Goal: Transaction & Acquisition: Purchase product/service

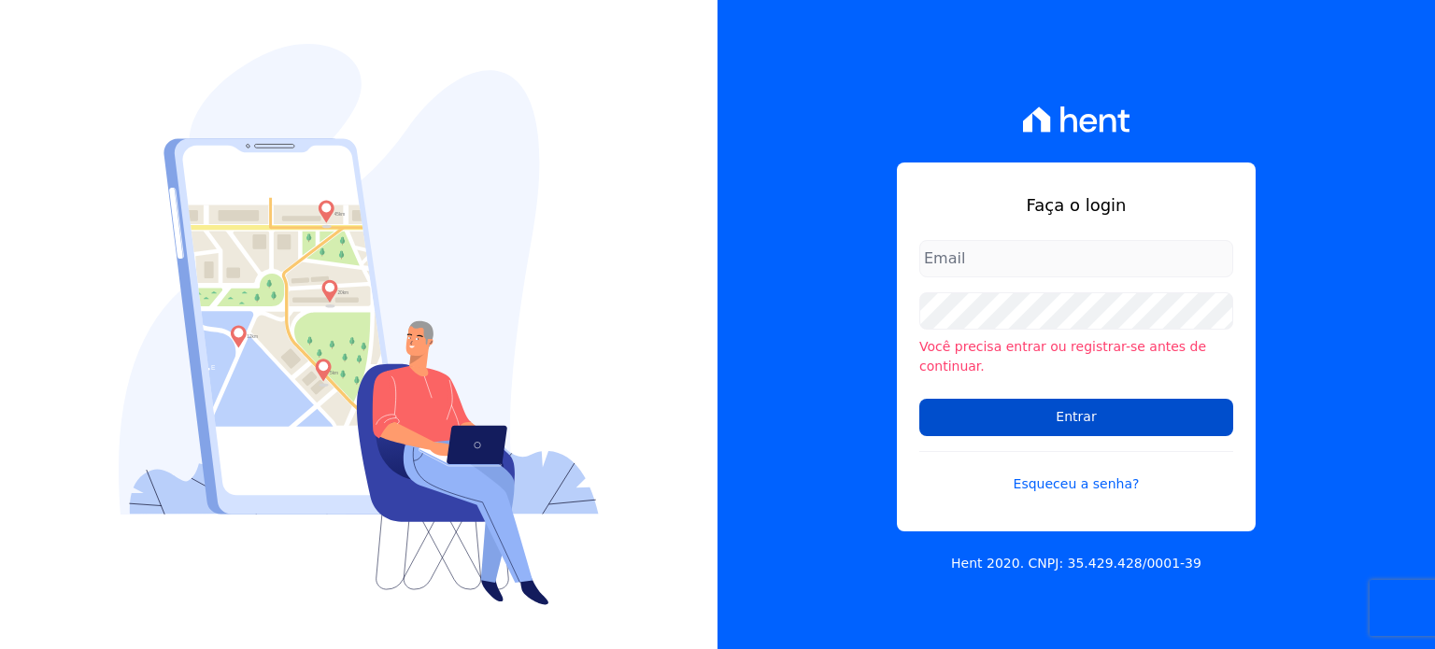
type input "[PERSON_NAME][EMAIL_ADDRESS][DOMAIN_NAME]"
click at [1048, 419] on input "Entrar" at bounding box center [1076, 417] width 314 height 37
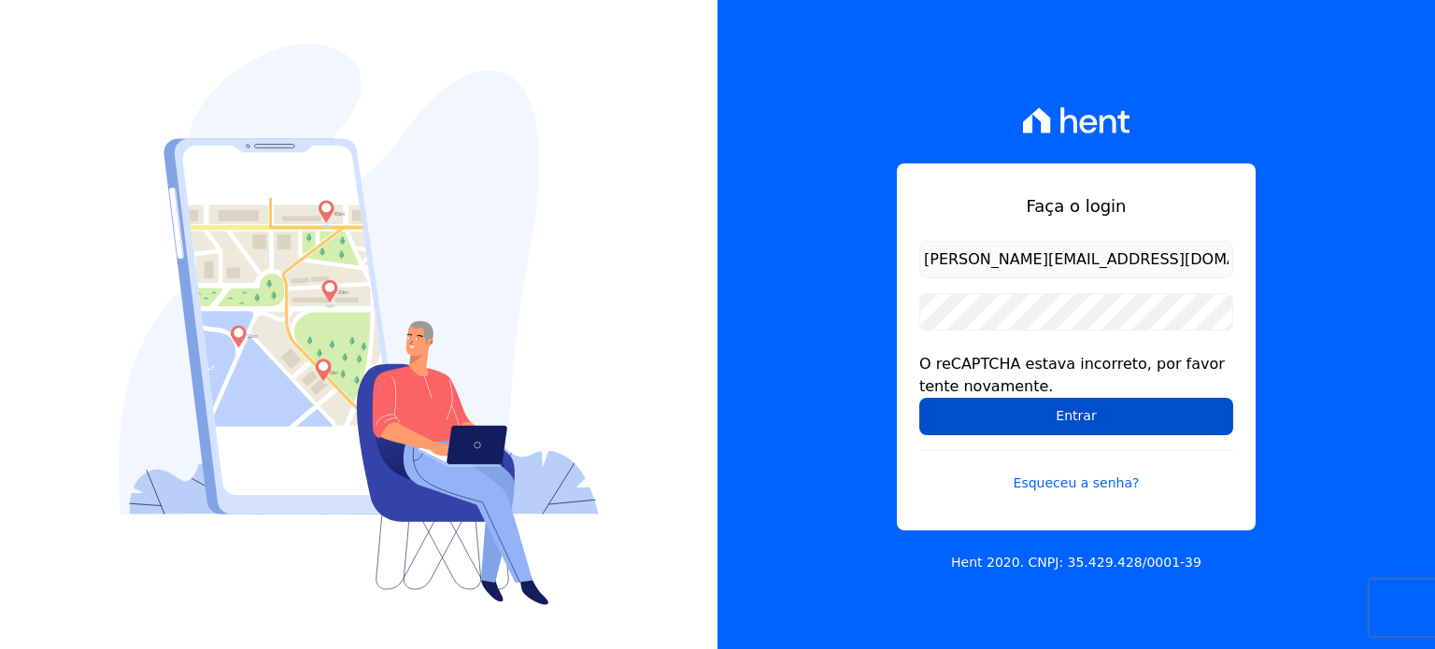
click at [1032, 418] on input "Entrar" at bounding box center [1076, 416] width 314 height 37
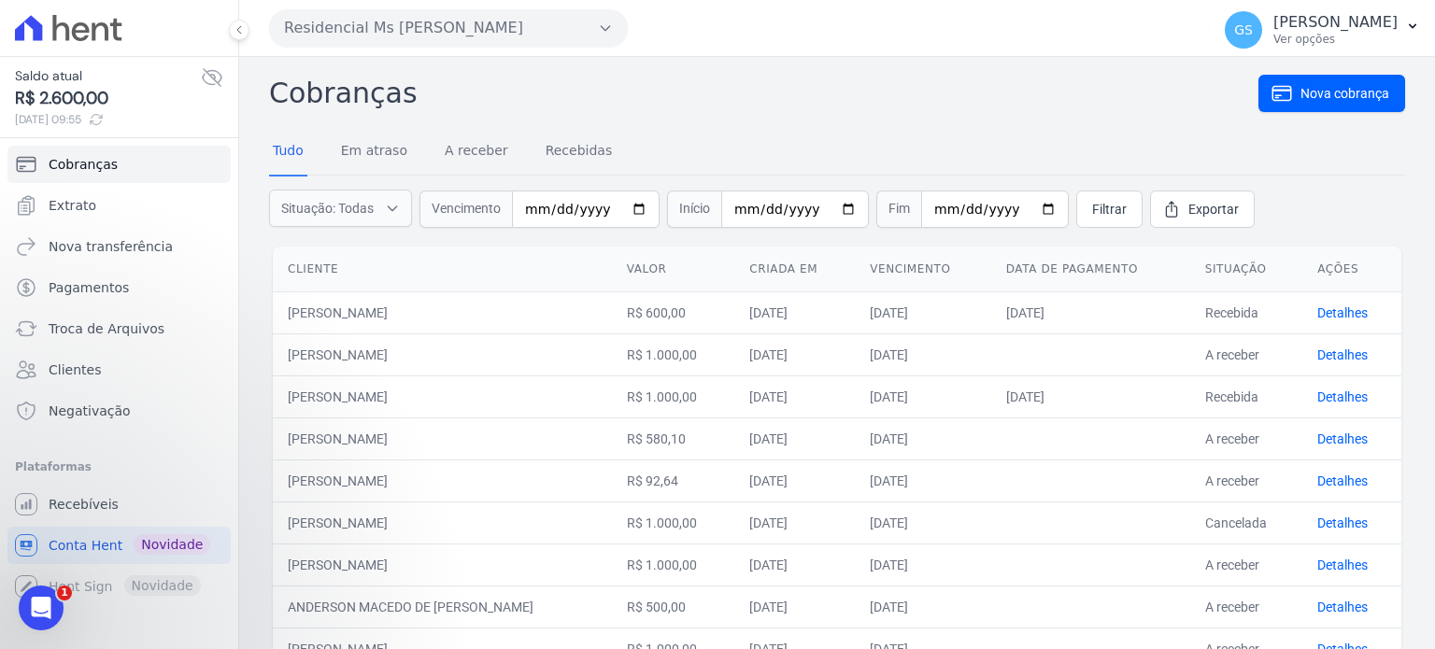
click at [406, 301] on td "[PERSON_NAME]" at bounding box center [442, 312] width 339 height 42
copy tr "[PERSON_NAME]"
click at [1323, 305] on link "Detalhes" at bounding box center [1342, 312] width 50 height 15
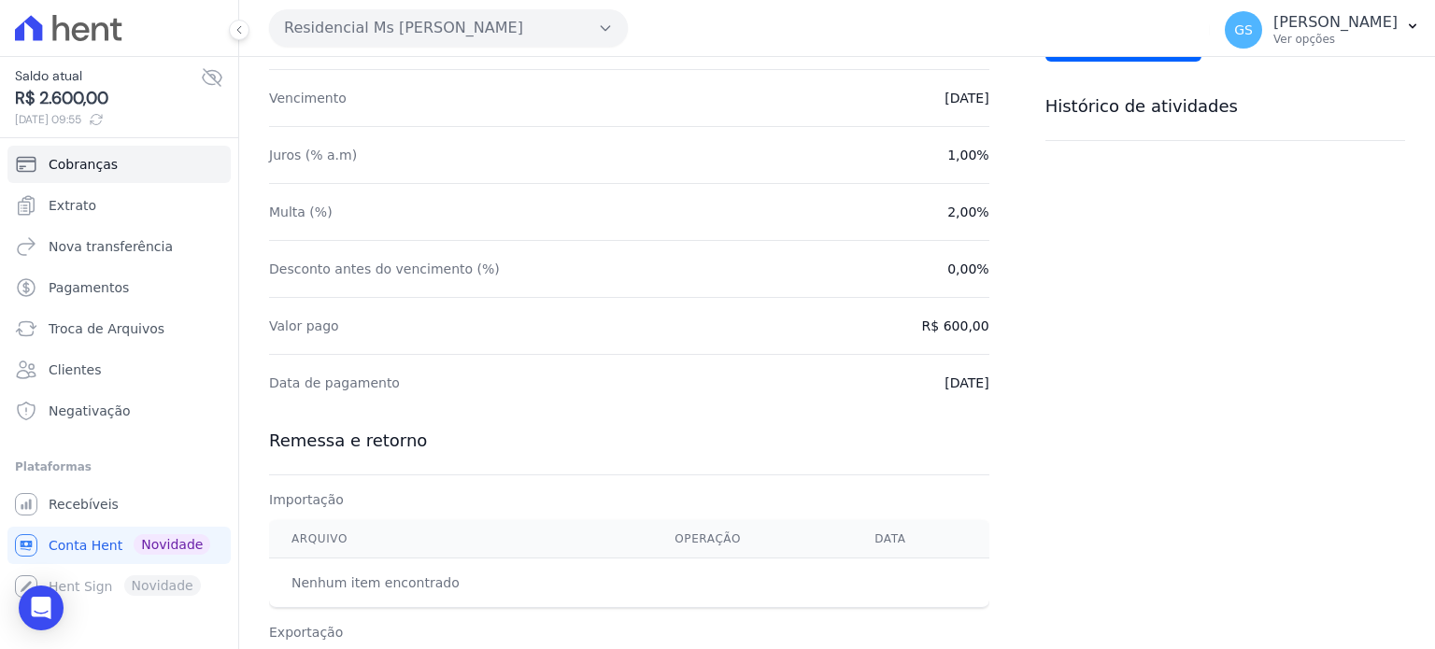
scroll to position [545, 0]
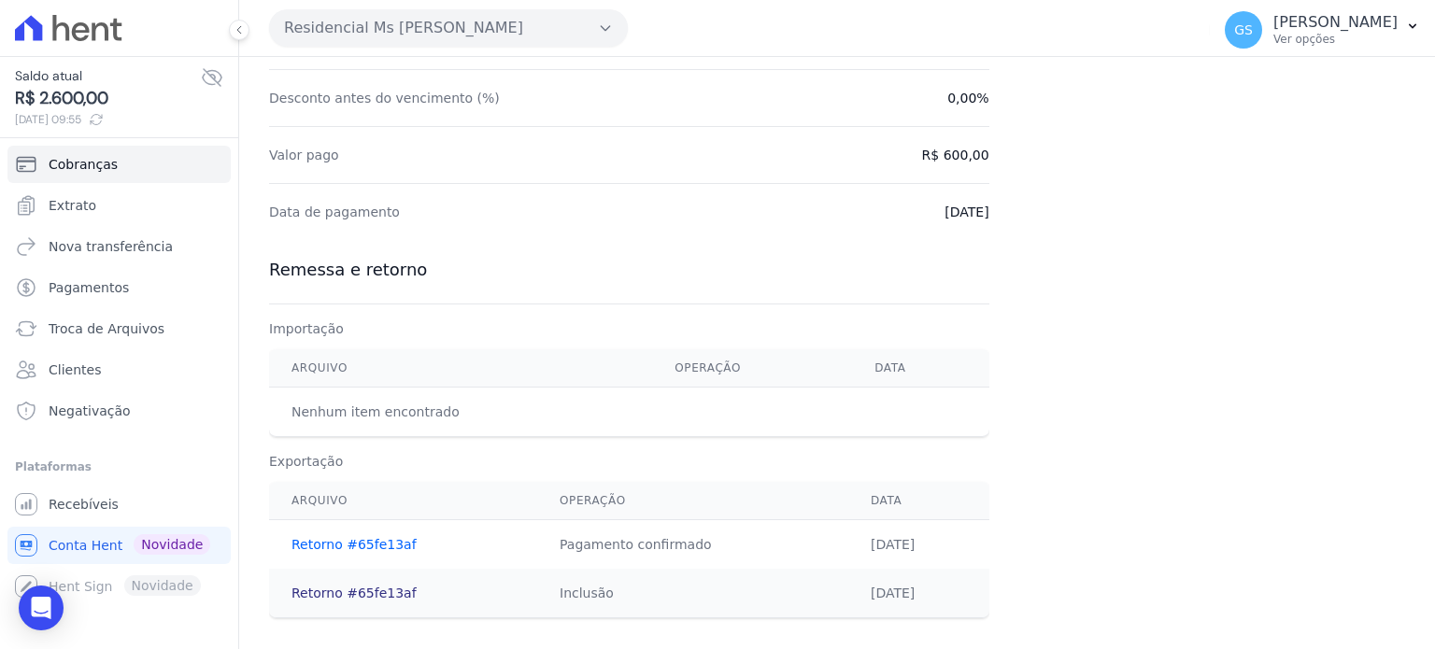
click at [375, 591] on link "Retorno #65fe13af" at bounding box center [353, 593] width 125 height 15
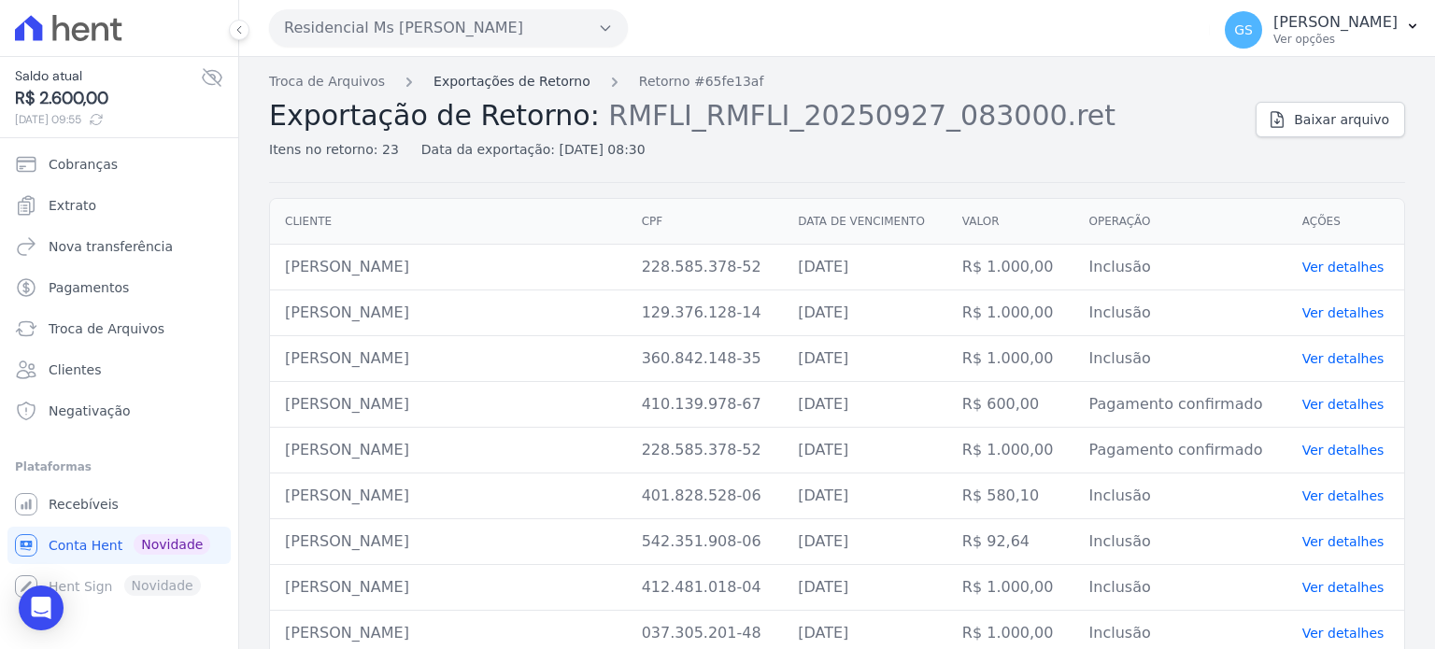
click at [527, 78] on link "Exportações de Retorno" at bounding box center [511, 82] width 157 height 20
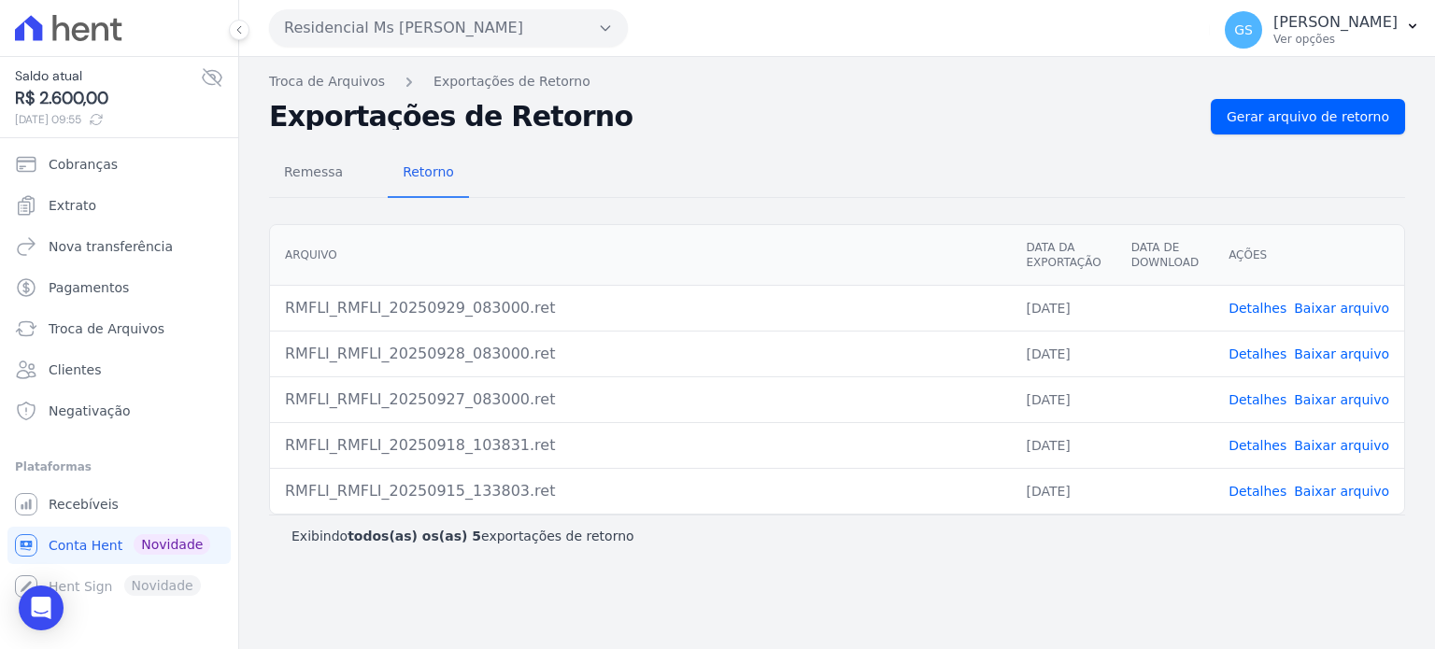
click at [1269, 487] on link "Detalhes" at bounding box center [1257, 491] width 58 height 15
click at [1263, 447] on link "Detalhes" at bounding box center [1257, 445] width 58 height 15
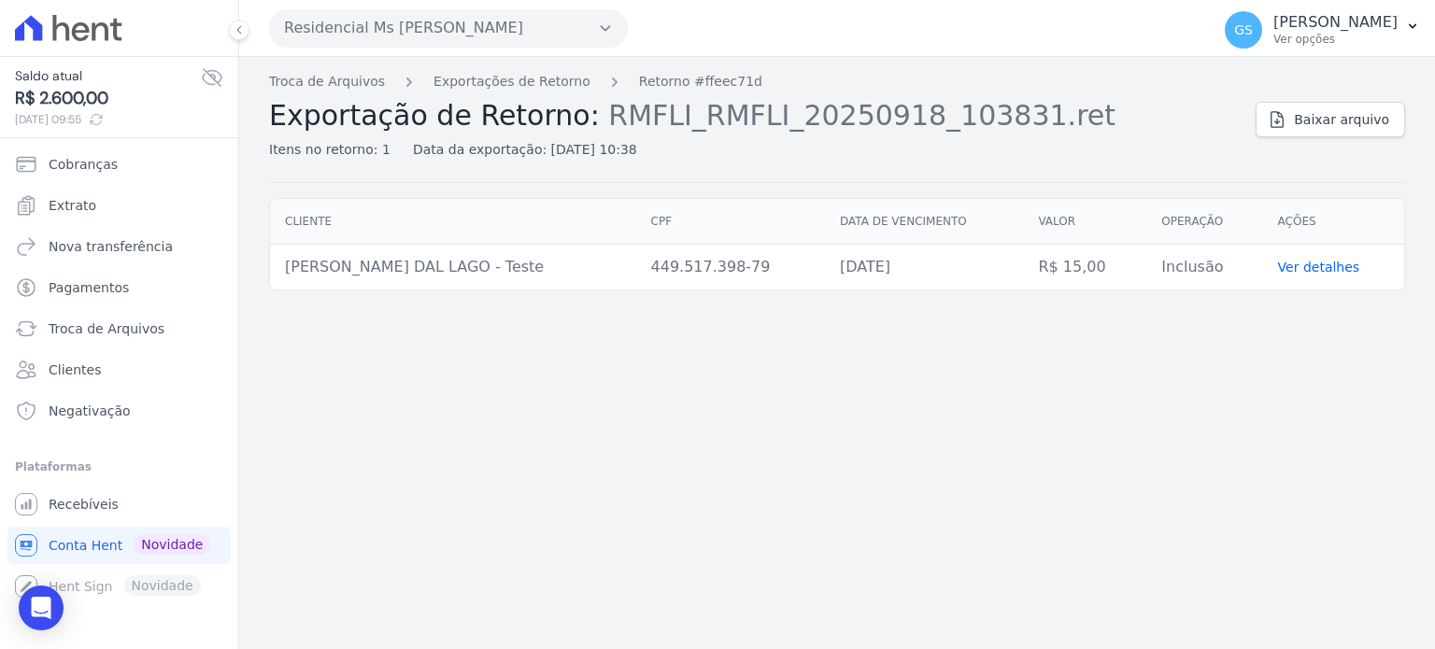
click at [47, 37] on icon at bounding box center [68, 28] width 107 height 26
click at [73, 32] on icon at bounding box center [81, 31] width 18 height 19
click at [314, 77] on link "Troca de Arquivos" at bounding box center [327, 82] width 116 height 20
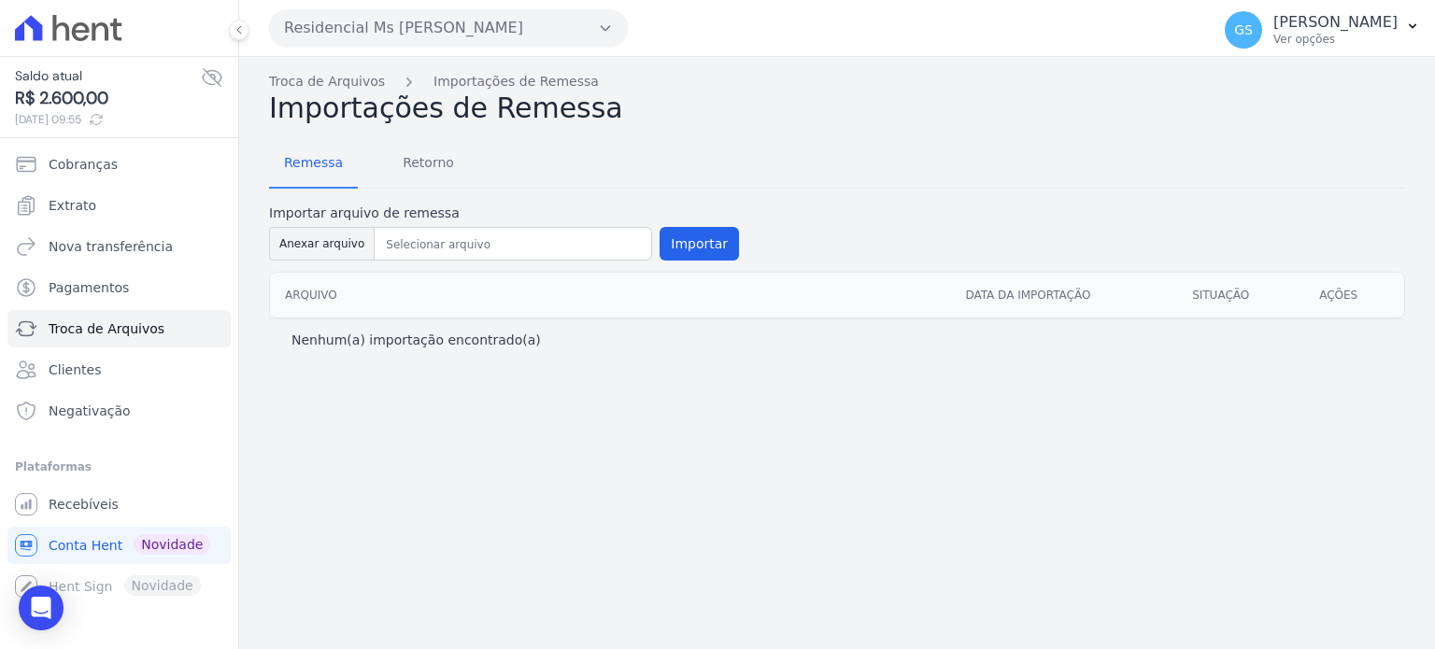
click at [45, 15] on icon at bounding box center [68, 28] width 107 height 26
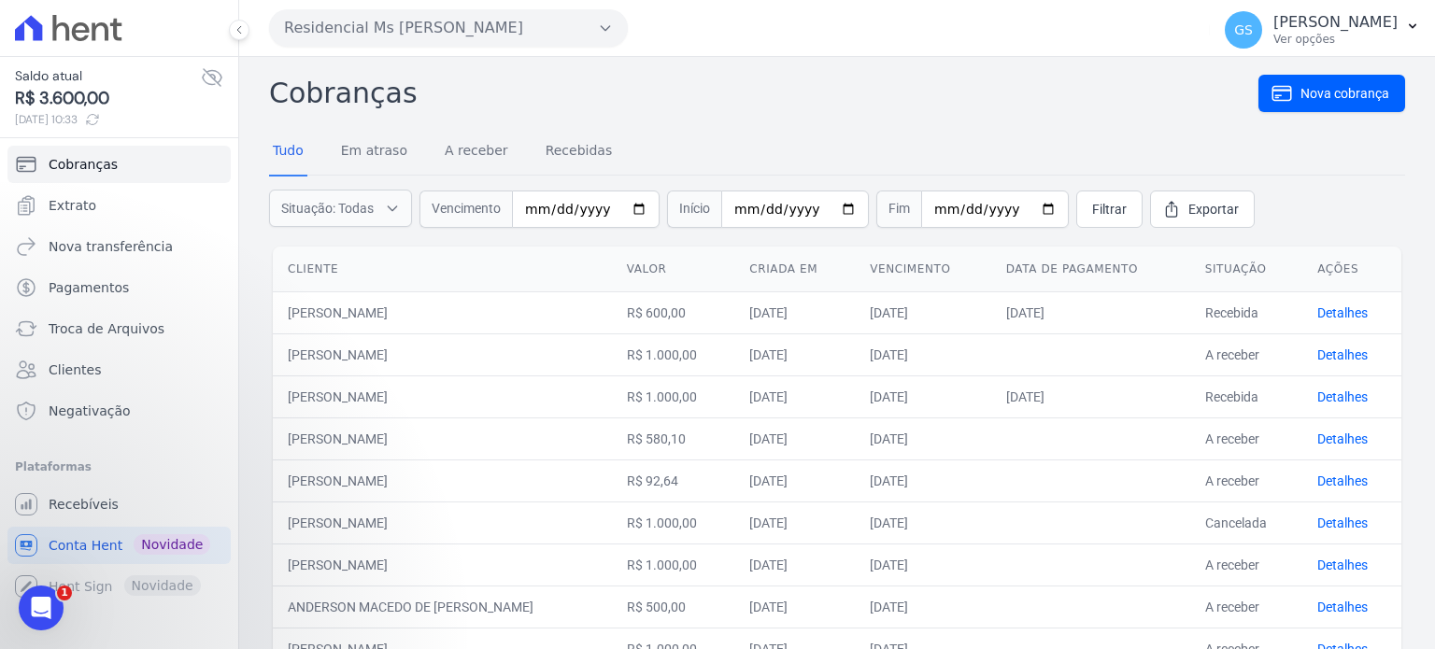
click at [446, 33] on button "Residencial Ms [PERSON_NAME]" at bounding box center [448, 27] width 359 height 37
click at [900, 121] on div "Cobranças Nova cobrança Tudo Em atraso A receber Recebidas Situação: Todas Em a…" at bounding box center [837, 646] width 1136 height 1149
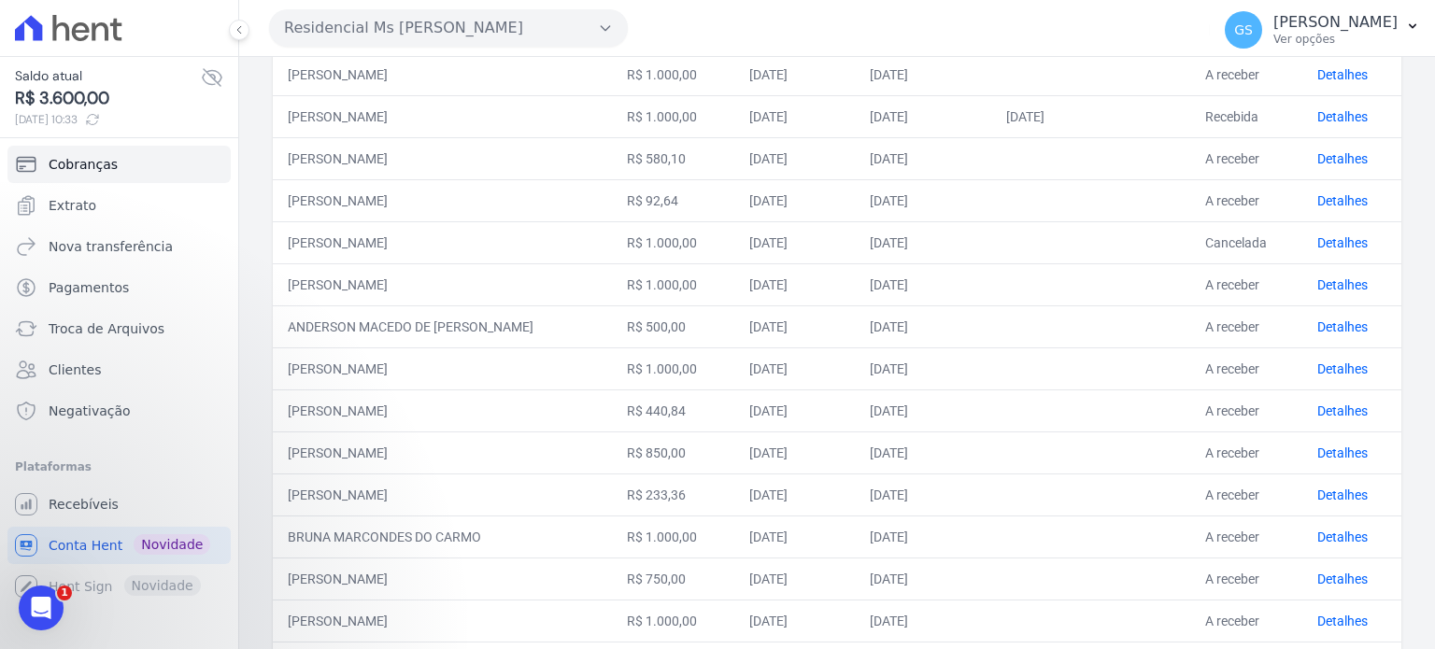
scroll to position [580, 0]
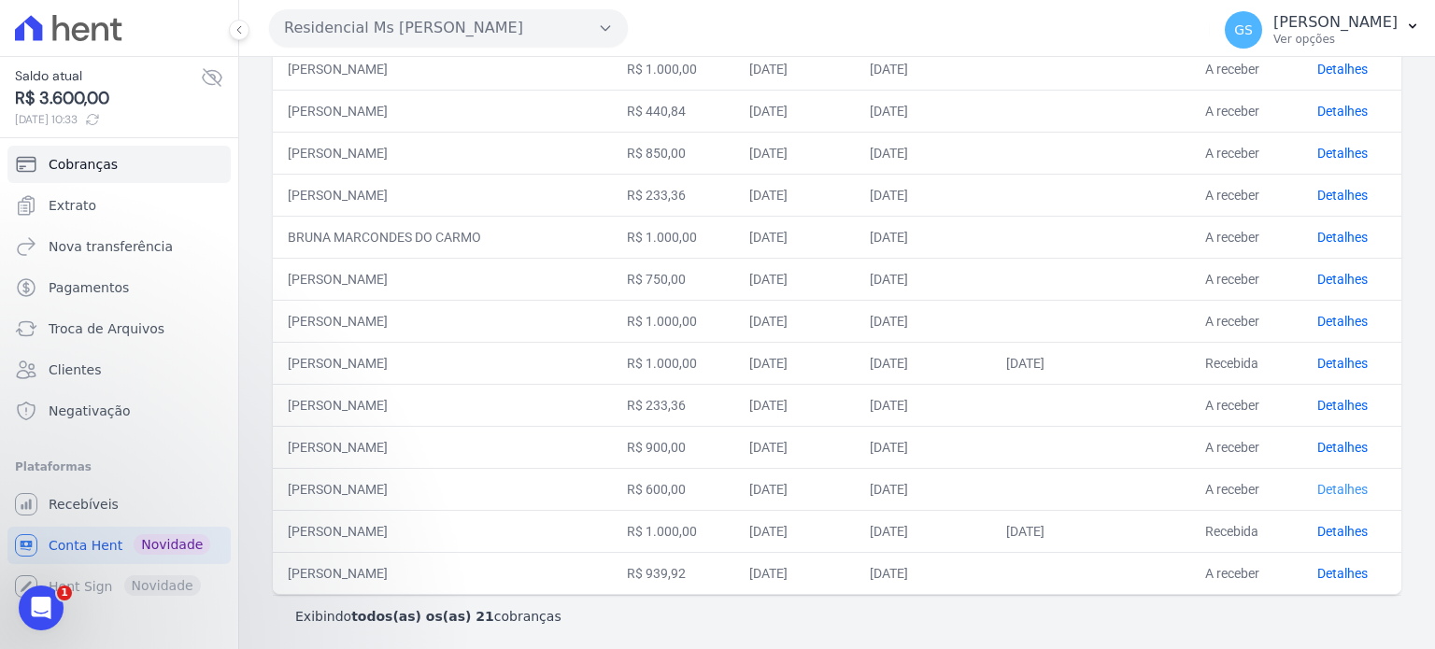
click at [1333, 482] on link "Detalhes" at bounding box center [1342, 489] width 50 height 15
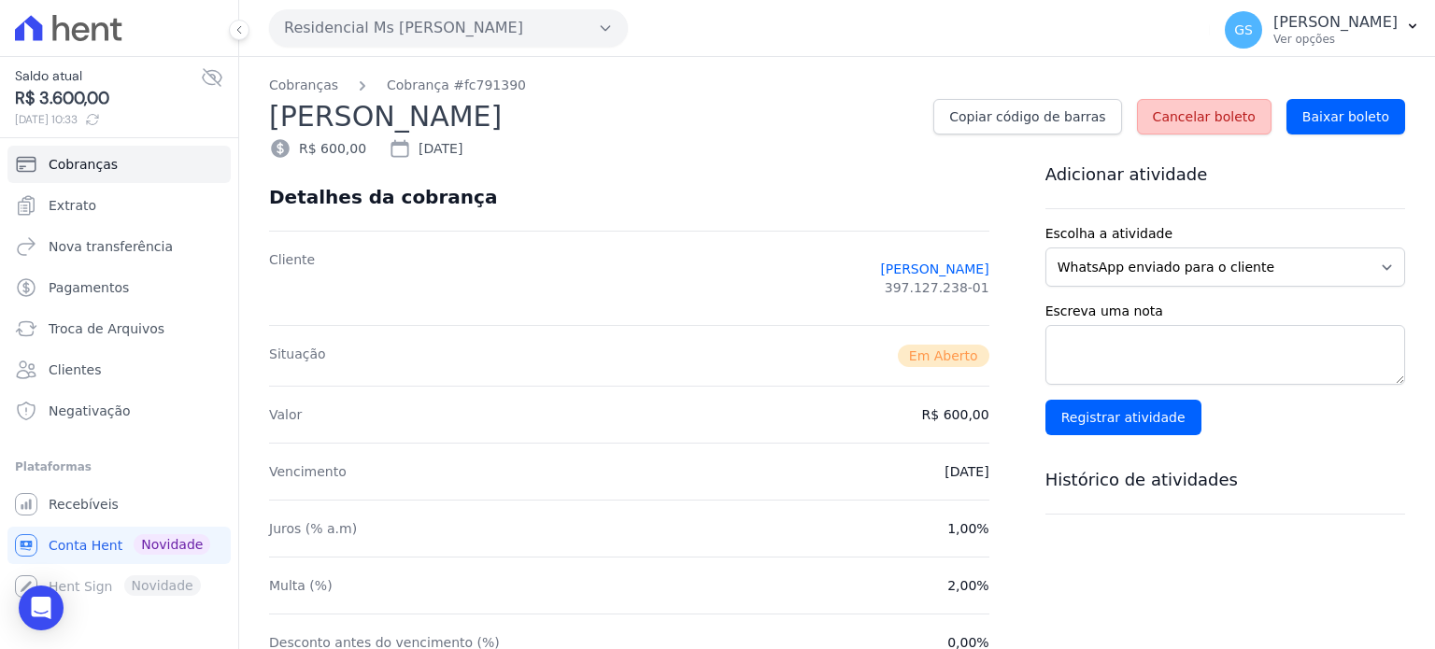
click at [1214, 121] on span "Cancelar boleto" at bounding box center [1204, 116] width 103 height 19
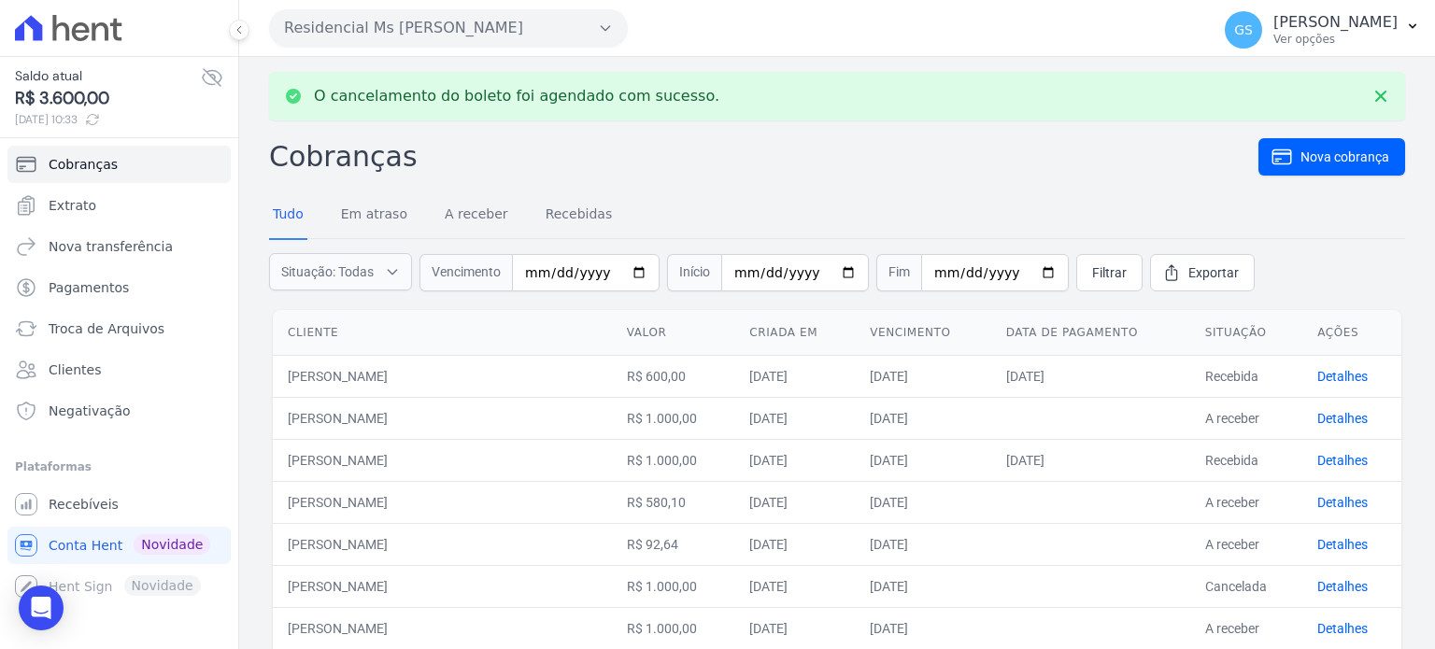
click at [422, 18] on button "Residencial [PERSON_NAME]" at bounding box center [448, 27] width 359 height 37
click at [73, 12] on div at bounding box center [118, 28] width 223 height 56
click at [73, 25] on icon at bounding box center [68, 28] width 107 height 26
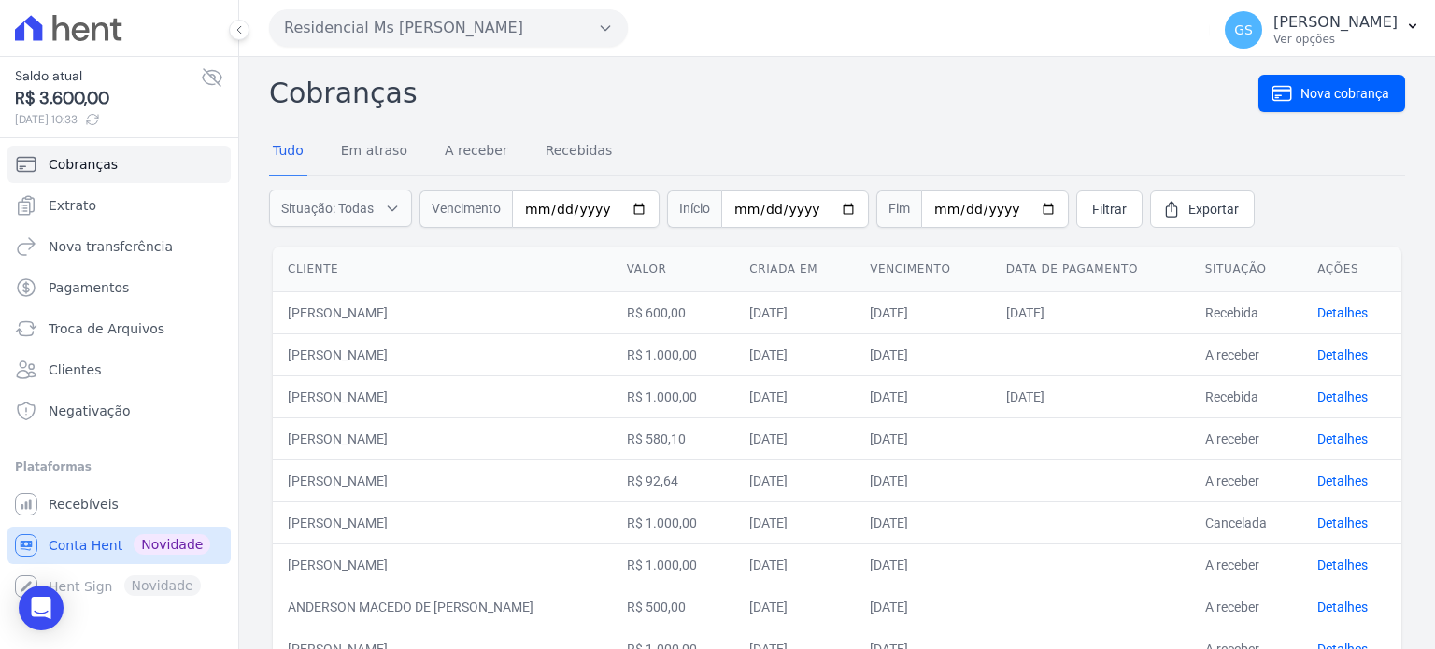
drag, startPoint x: 79, startPoint y: 550, endPoint x: 117, endPoint y: 528, distance: 43.6
click at [81, 550] on span "Conta Hent" at bounding box center [86, 545] width 74 height 19
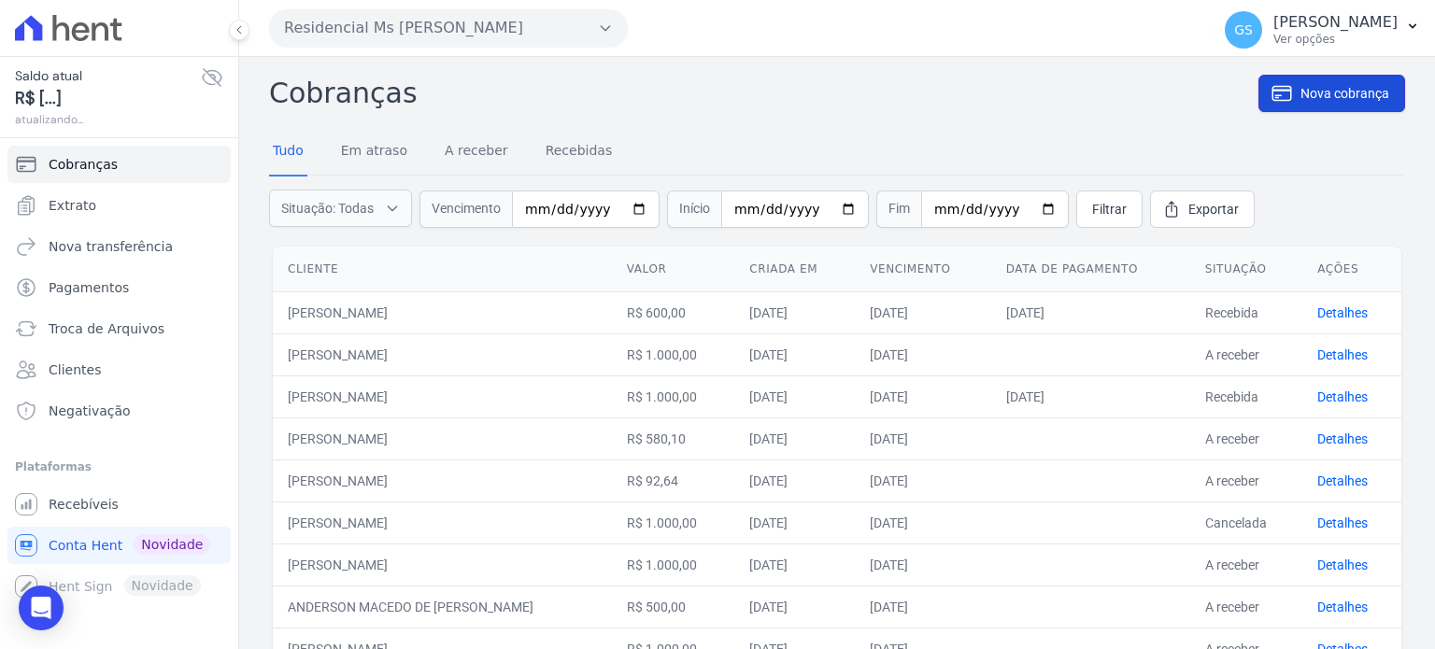
click at [1340, 89] on span "Nova cobrança" at bounding box center [1344, 93] width 89 height 19
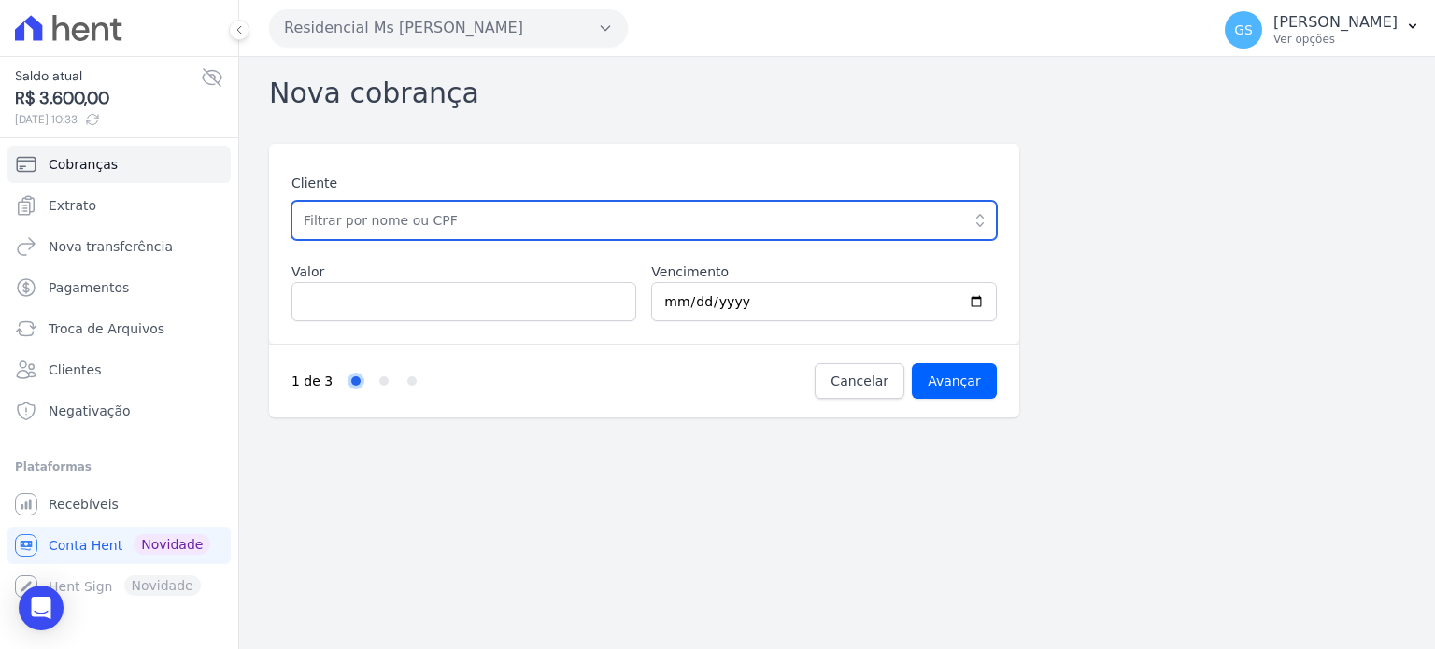
click at [766, 235] on input "text" at bounding box center [643, 220] width 705 height 39
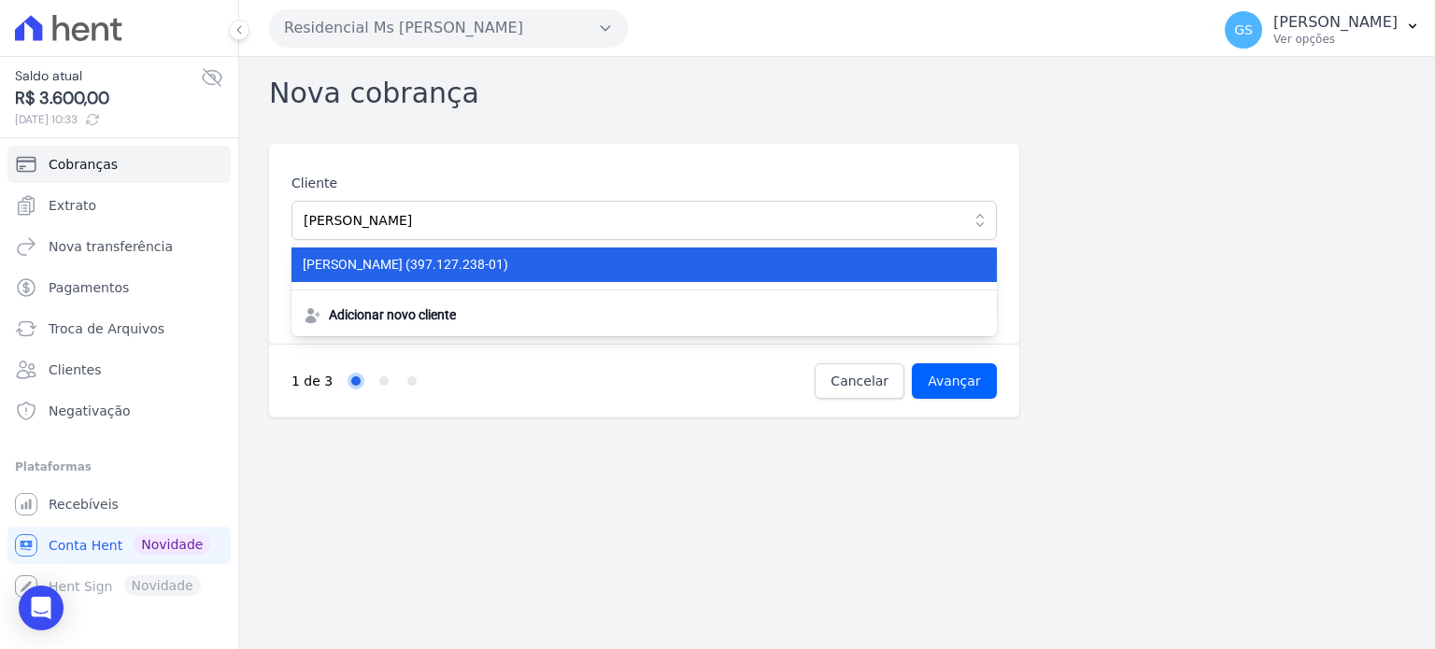
drag, startPoint x: 744, startPoint y: 263, endPoint x: 722, endPoint y: 271, distance: 22.7
click at [743, 263] on span "CARLOS EDUARDO ARTUR SANTOS (397.127.238-01)" at bounding box center [633, 265] width 660 height 20
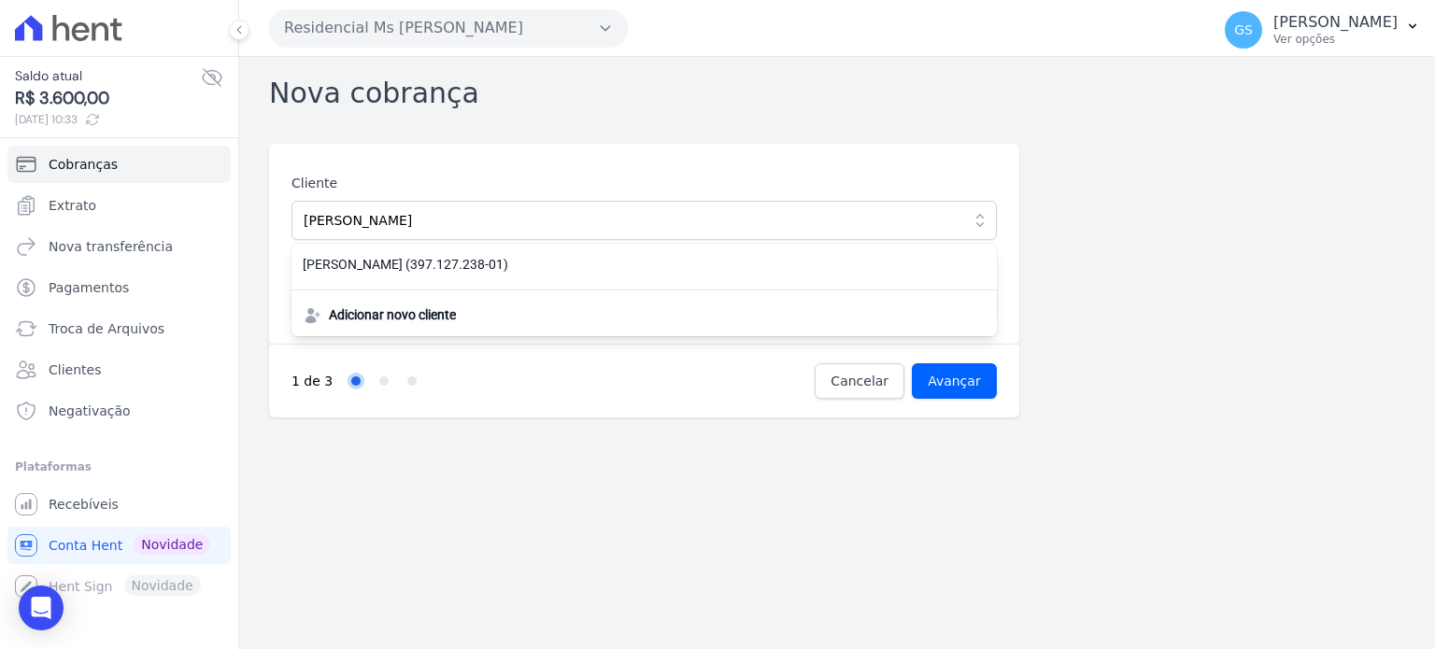
type input "[PERSON_NAME]"
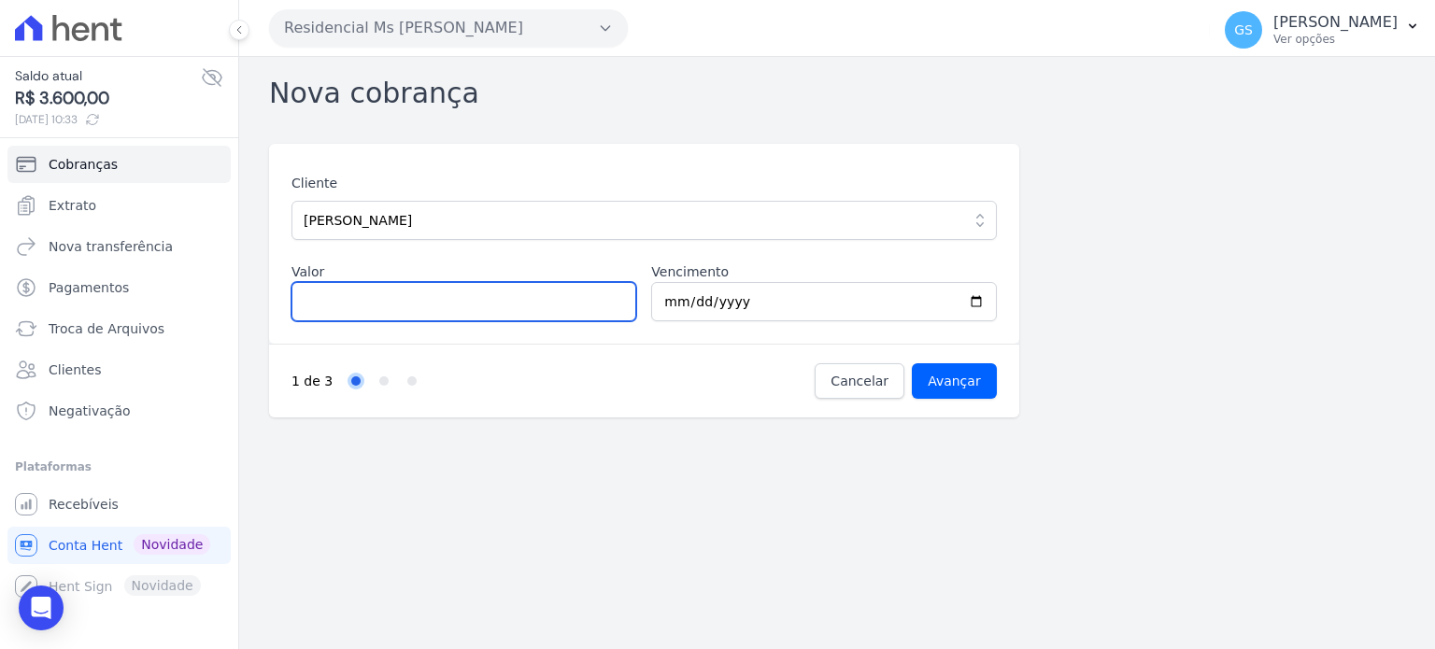
click at [419, 298] on input "Valor" at bounding box center [463, 301] width 345 height 39
type input "1000"
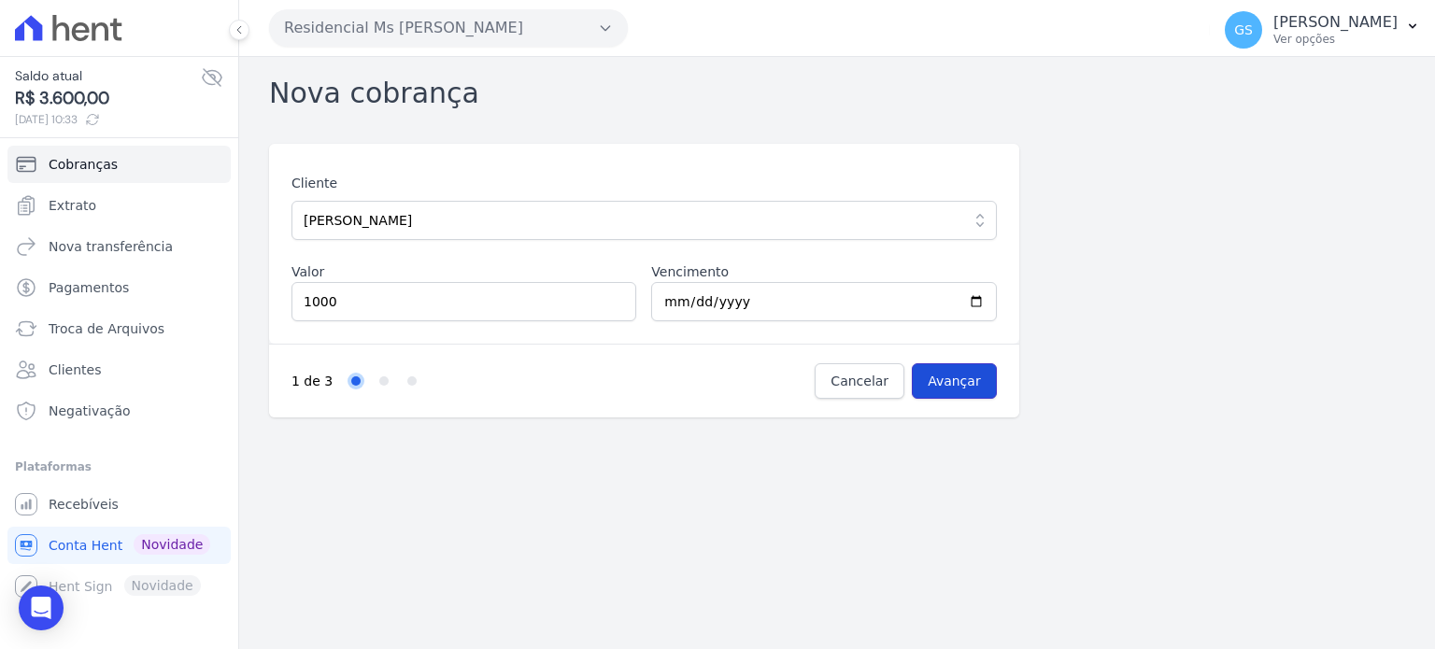
click at [935, 380] on input "Avançar" at bounding box center [954, 380] width 85 height 35
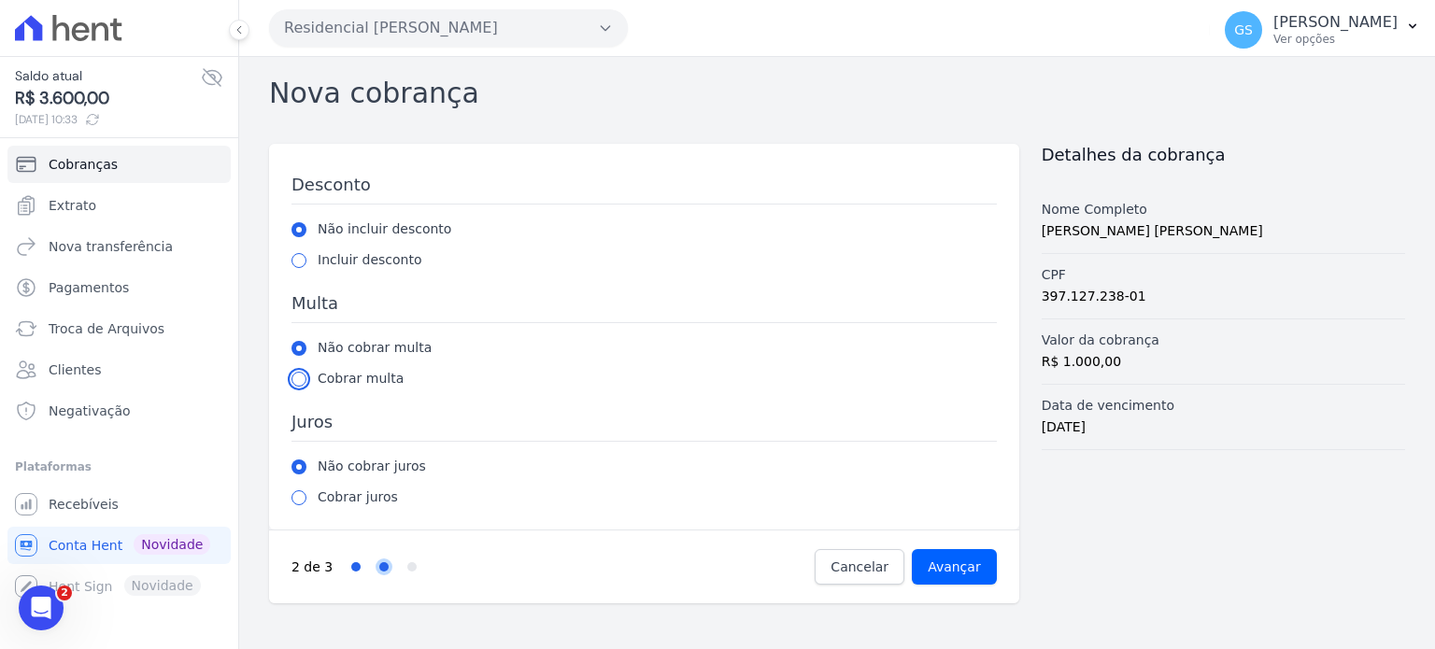
click at [295, 373] on input "radio" at bounding box center [298, 379] width 15 height 15
radio input "true"
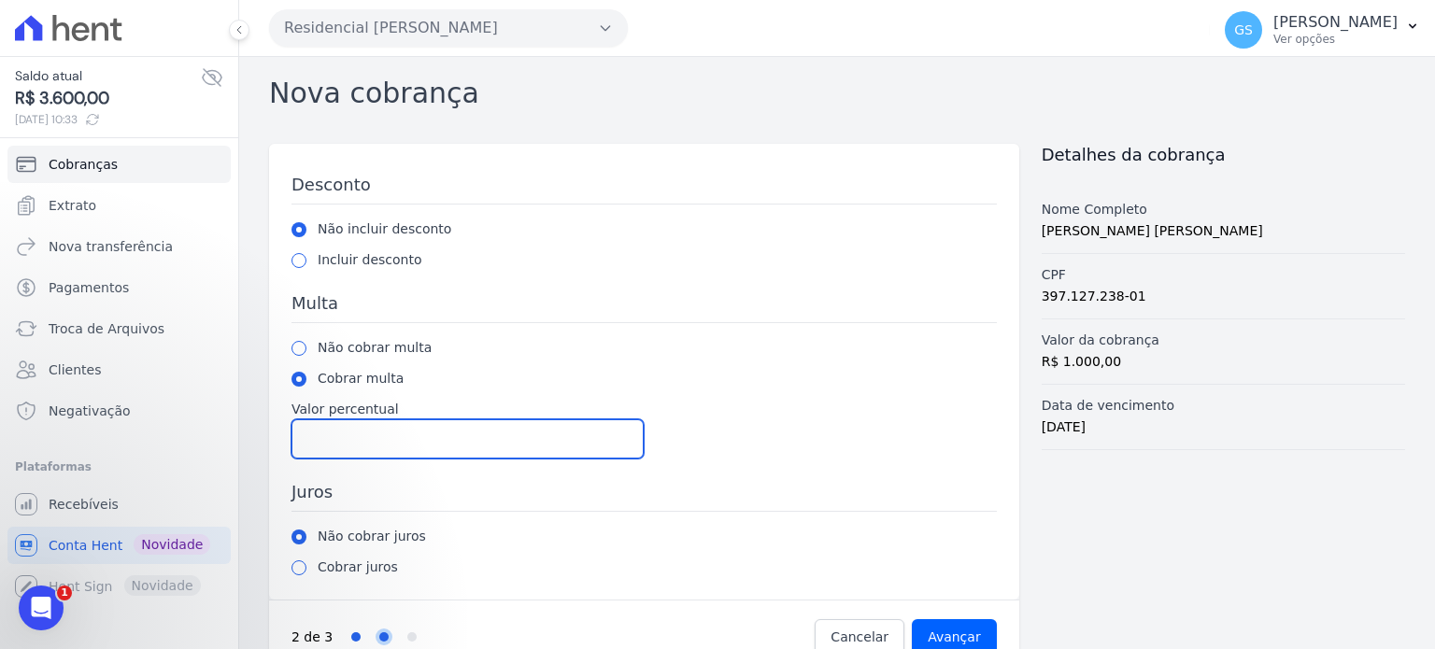
click at [346, 425] on input "Valor percentual" at bounding box center [467, 438] width 352 height 39
type input "2"
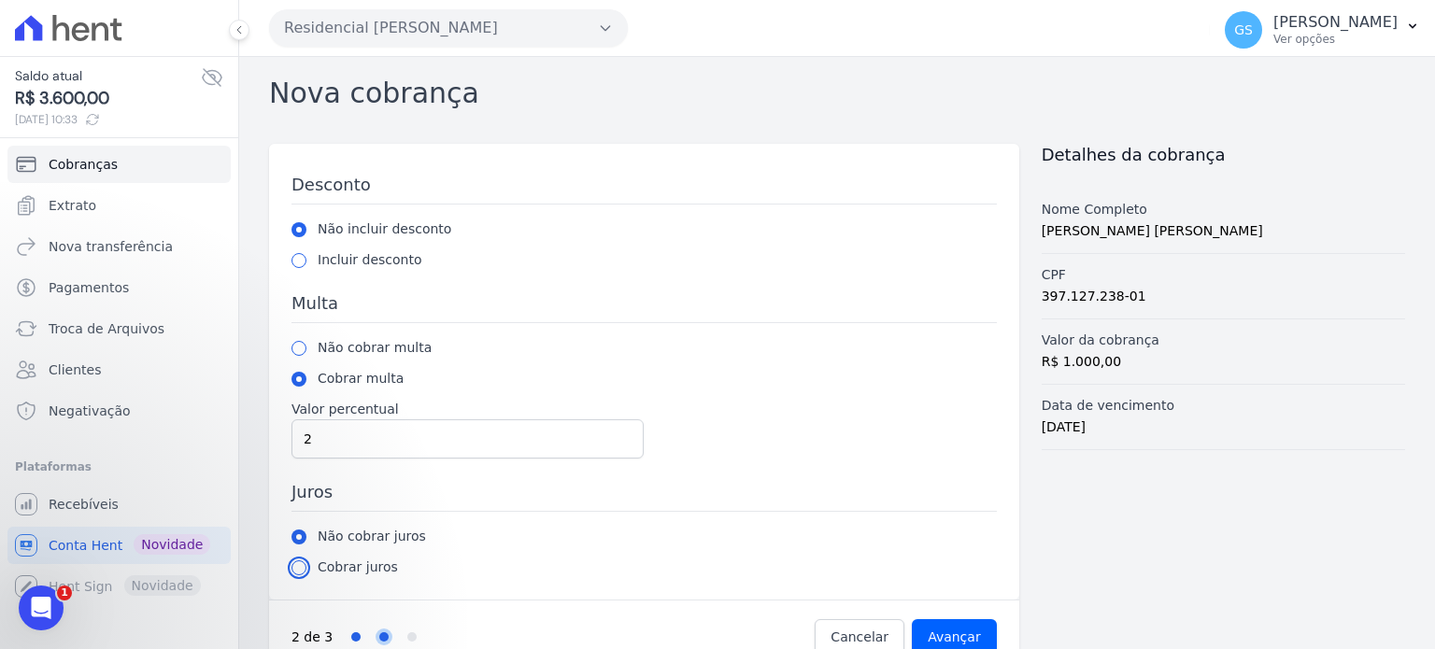
click at [298, 561] on input "radio" at bounding box center [298, 568] width 15 height 15
radio input "true"
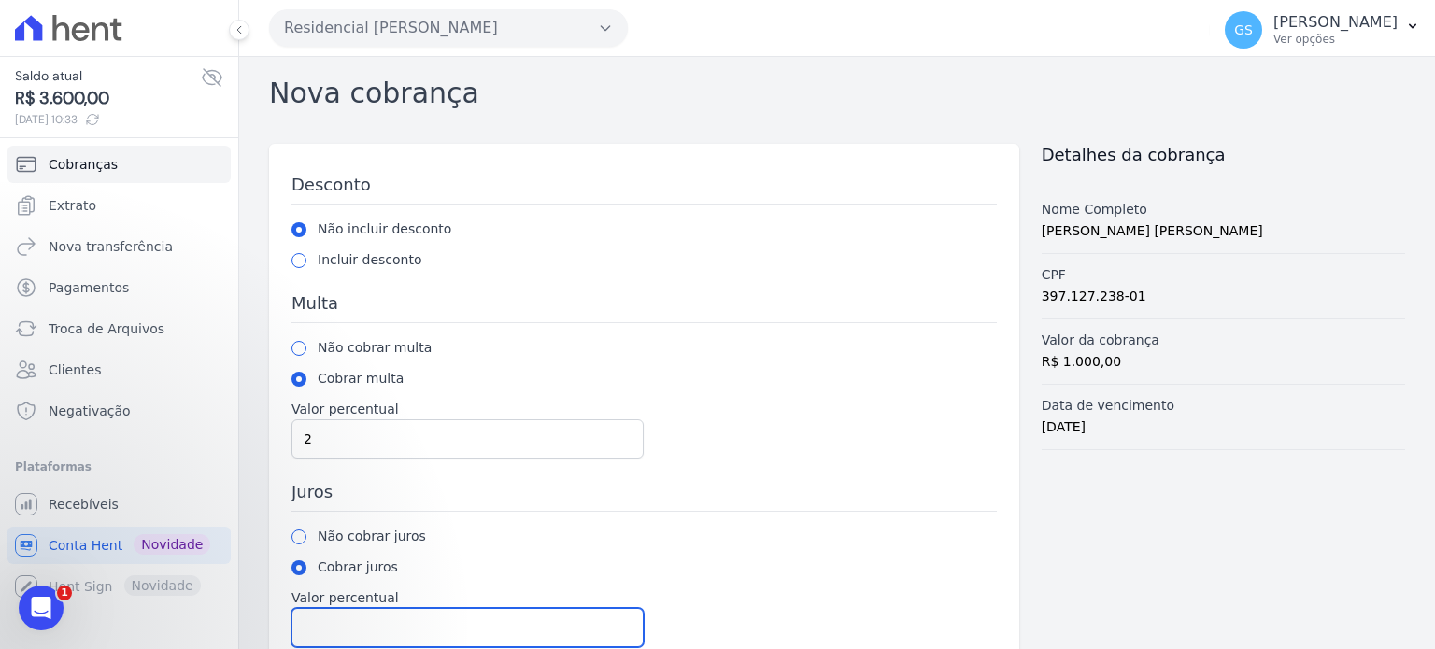
click at [404, 615] on input "Valor percentual" at bounding box center [467, 627] width 352 height 39
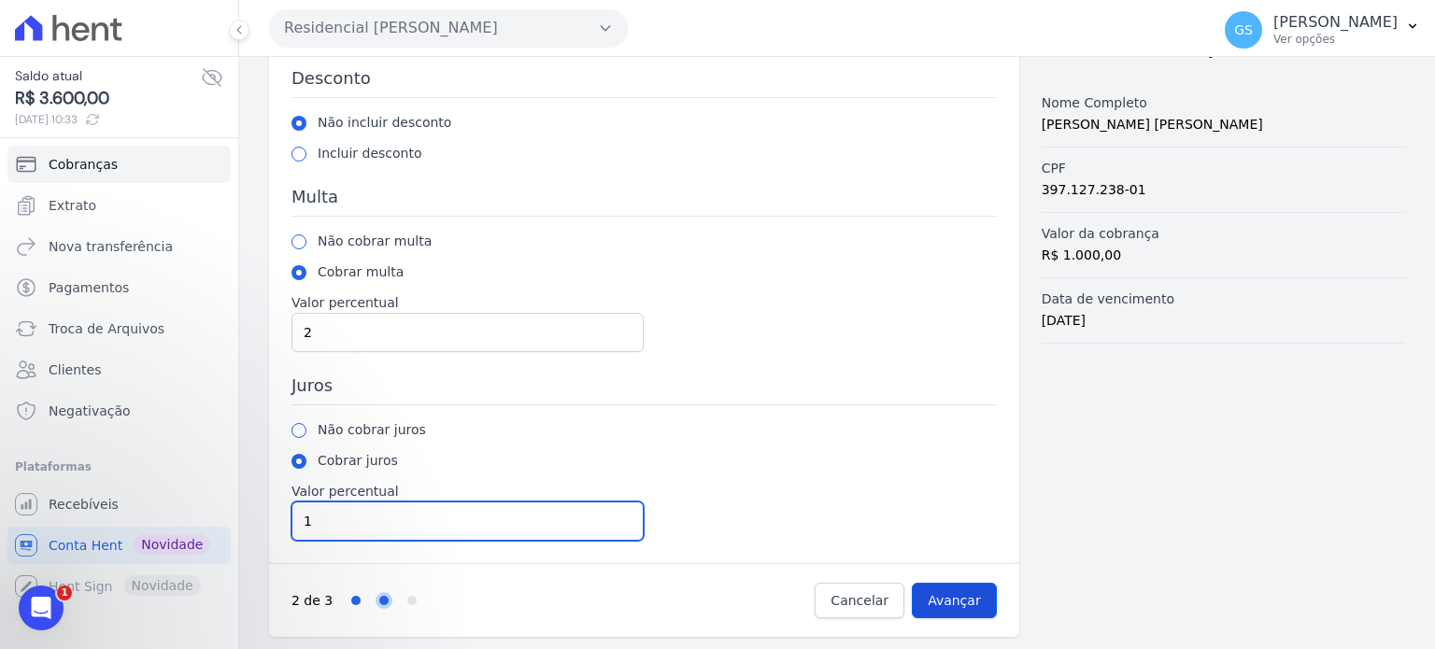
type input "1"
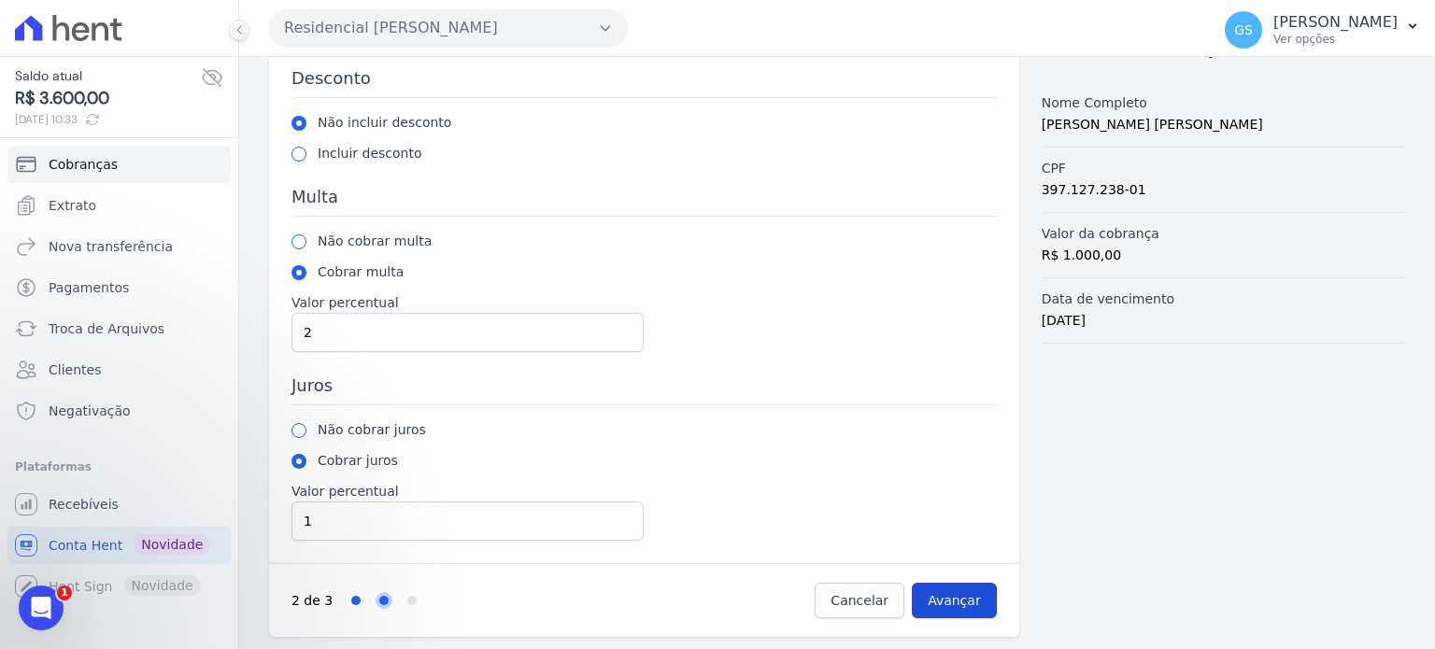
click at [965, 603] on input "Avançar" at bounding box center [954, 600] width 85 height 35
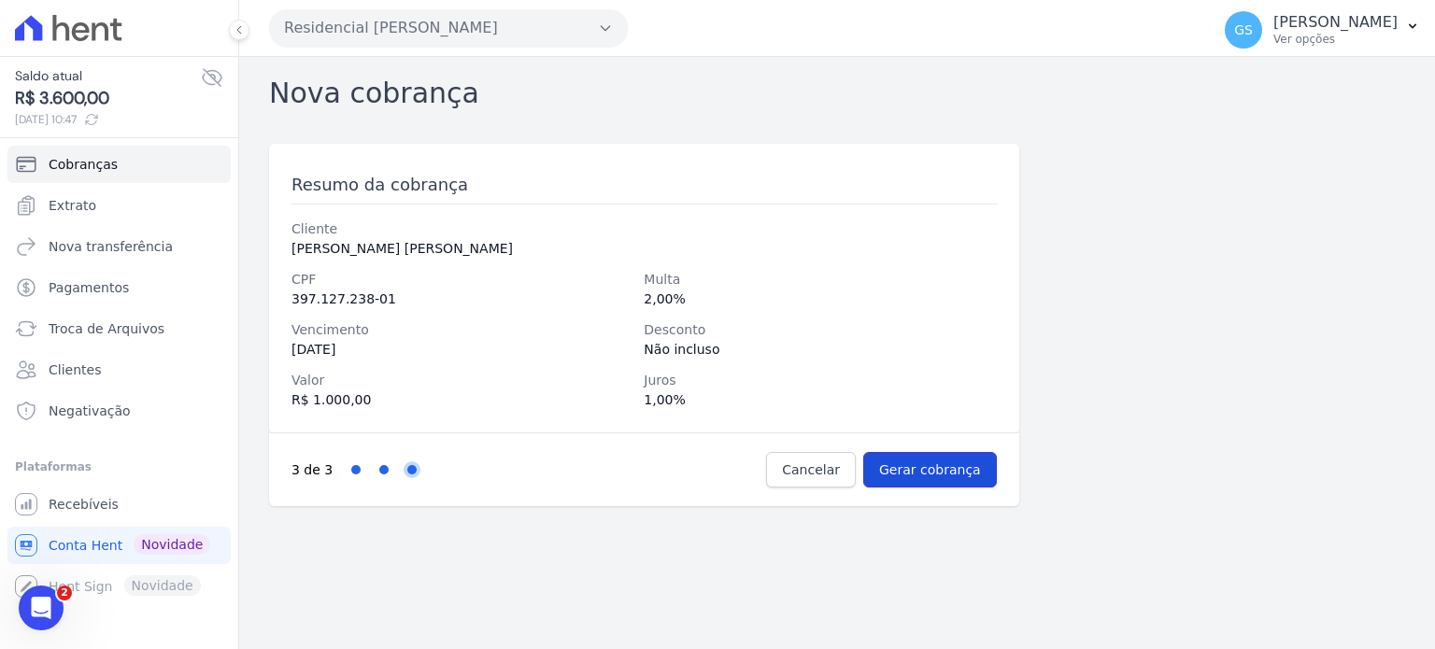
click at [906, 463] on input "Gerar cobrança" at bounding box center [930, 469] width 134 height 35
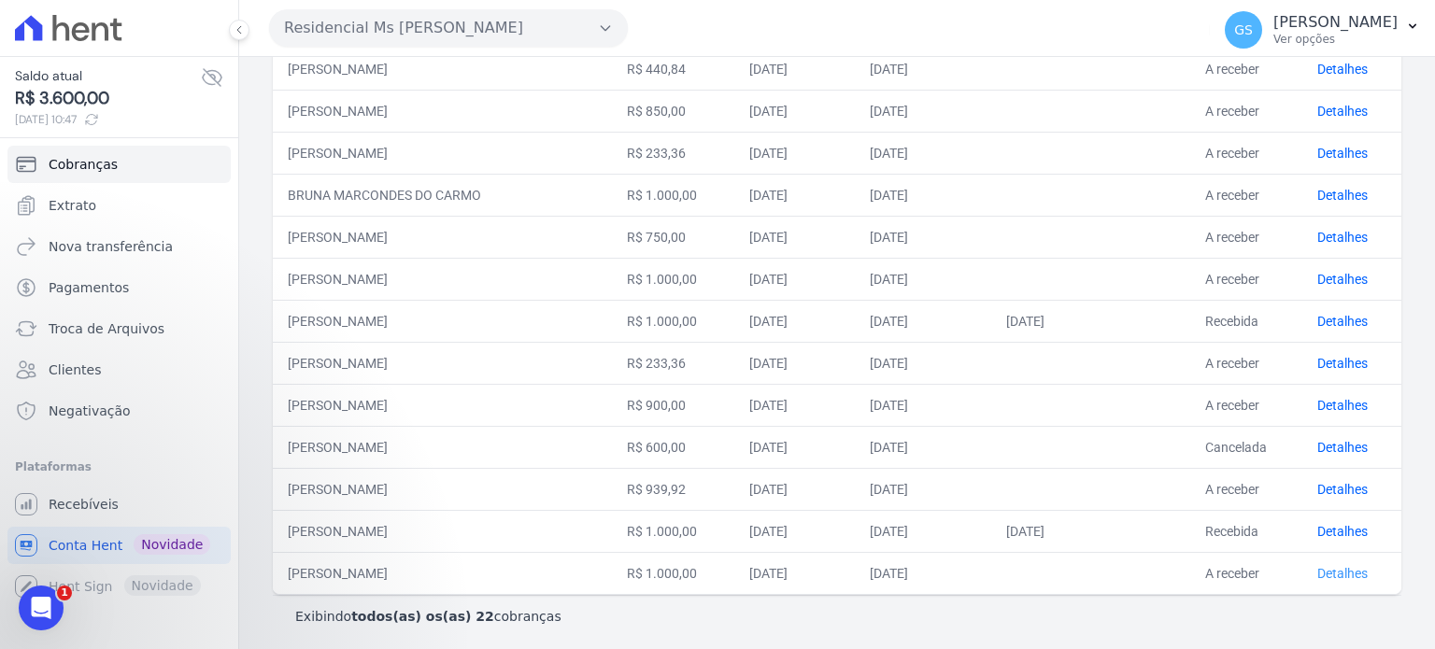
click at [1332, 569] on link "Detalhes" at bounding box center [1342, 573] width 50 height 15
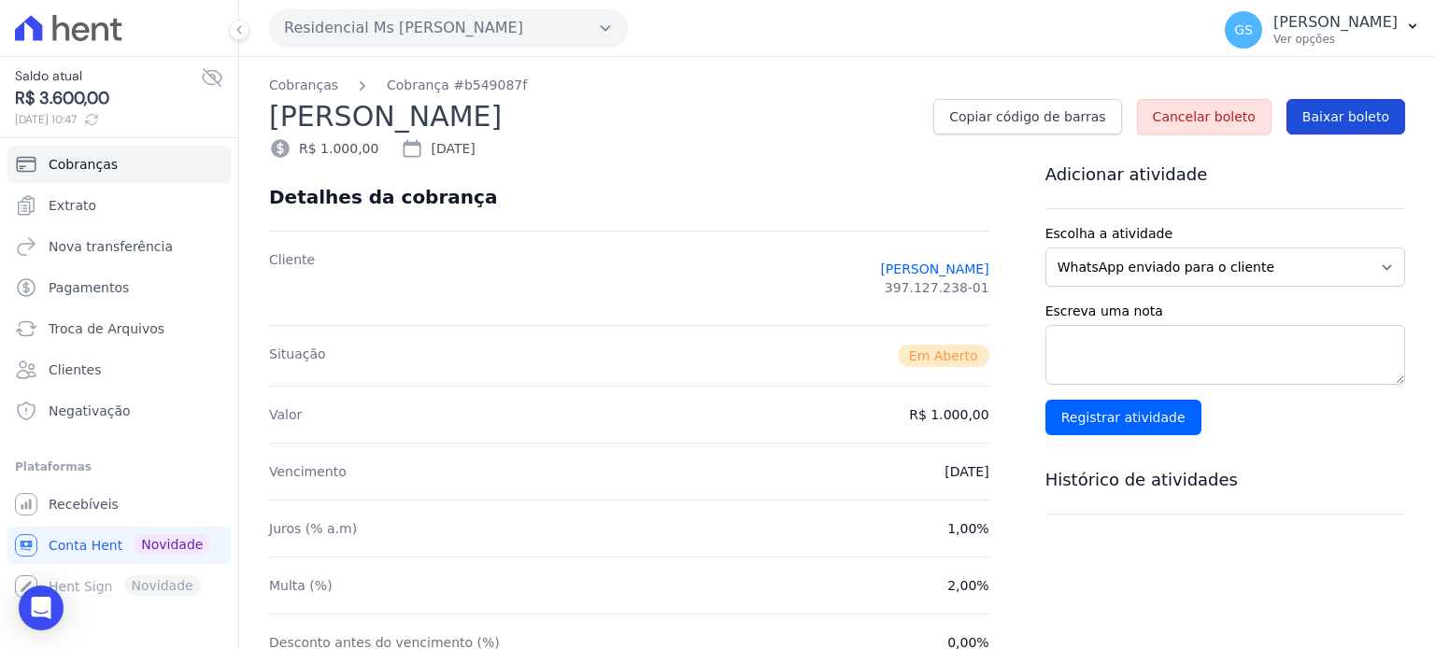
click at [1315, 126] on link "Baixar boleto" at bounding box center [1345, 116] width 119 height 35
